Goal: Navigation & Orientation: Find specific page/section

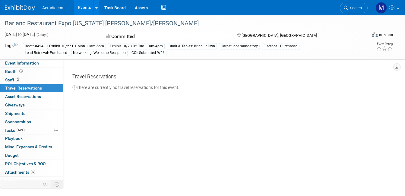
click at [84, 5] on link "Events" at bounding box center [85, 7] width 22 height 15
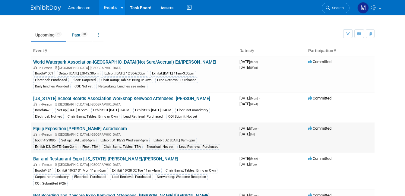
click at [46, 128] on link "Equip Exposition [PERSON_NAME] Acradiocom" at bounding box center [80, 128] width 94 height 5
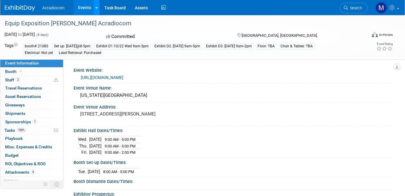
click at [95, 7] on icon at bounding box center [96, 8] width 2 height 4
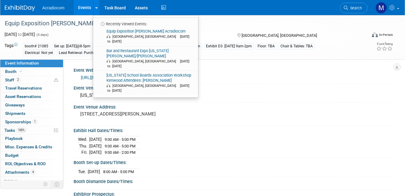
click at [81, 9] on link "Events" at bounding box center [85, 7] width 22 height 15
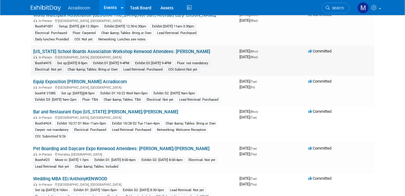
scroll to position [60, 0]
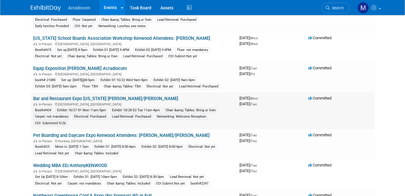
click at [74, 97] on link "Bar and Restaurant Expo [US_STATE] [PERSON_NAME]/[PERSON_NAME]" at bounding box center [105, 98] width 145 height 5
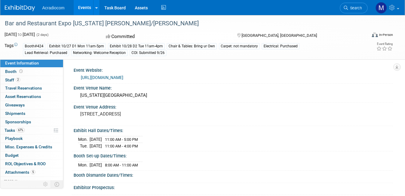
click at [91, 6] on link "Events" at bounding box center [85, 7] width 22 height 15
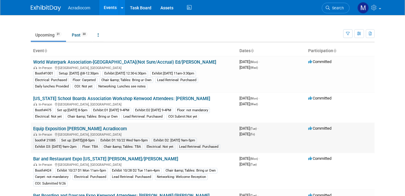
click at [50, 128] on link "Equip Exposition [PERSON_NAME] Acradiocom" at bounding box center [80, 128] width 94 height 5
